Goal: Navigation & Orientation: Find specific page/section

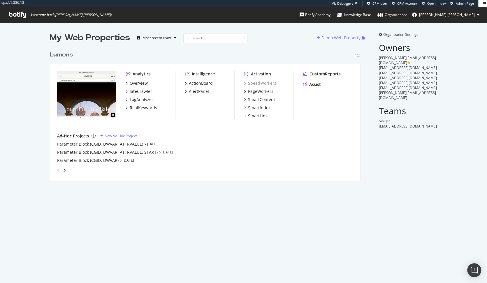
scroll to position [137, 315]
click at [143, 83] on div "Overview" at bounding box center [139, 83] width 18 height 6
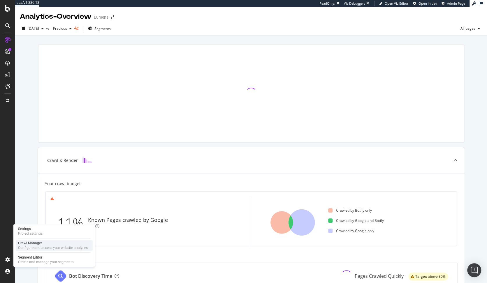
click at [42, 249] on div "Configure and access your website analyses" at bounding box center [53, 248] width 70 height 5
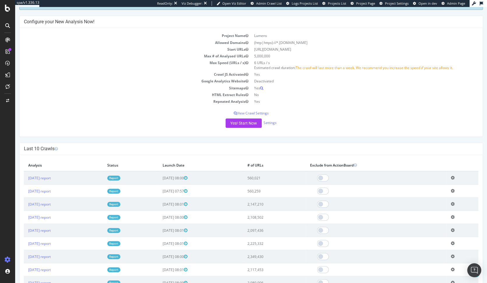
scroll to position [91, 0]
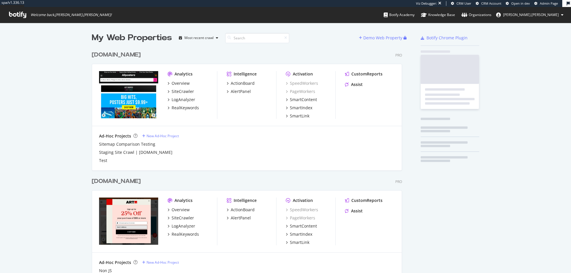
scroll to position [263, 315]
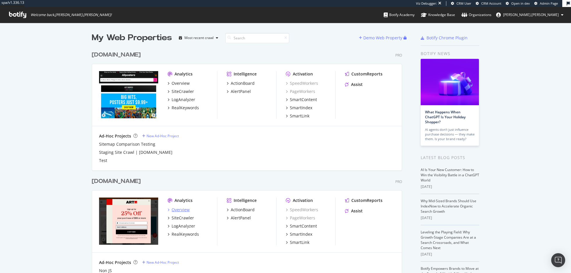
click at [179, 209] on div "Overview" at bounding box center [181, 210] width 18 height 6
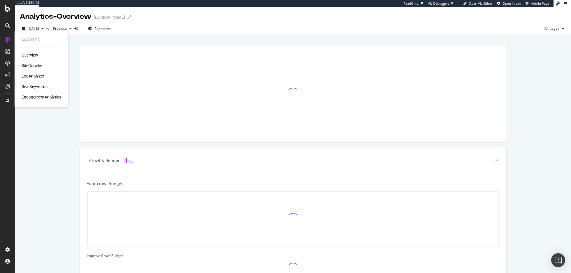
click at [33, 78] on div "LogAnalyzer" at bounding box center [33, 76] width 23 height 6
